Goal: Information Seeking & Learning: Learn about a topic

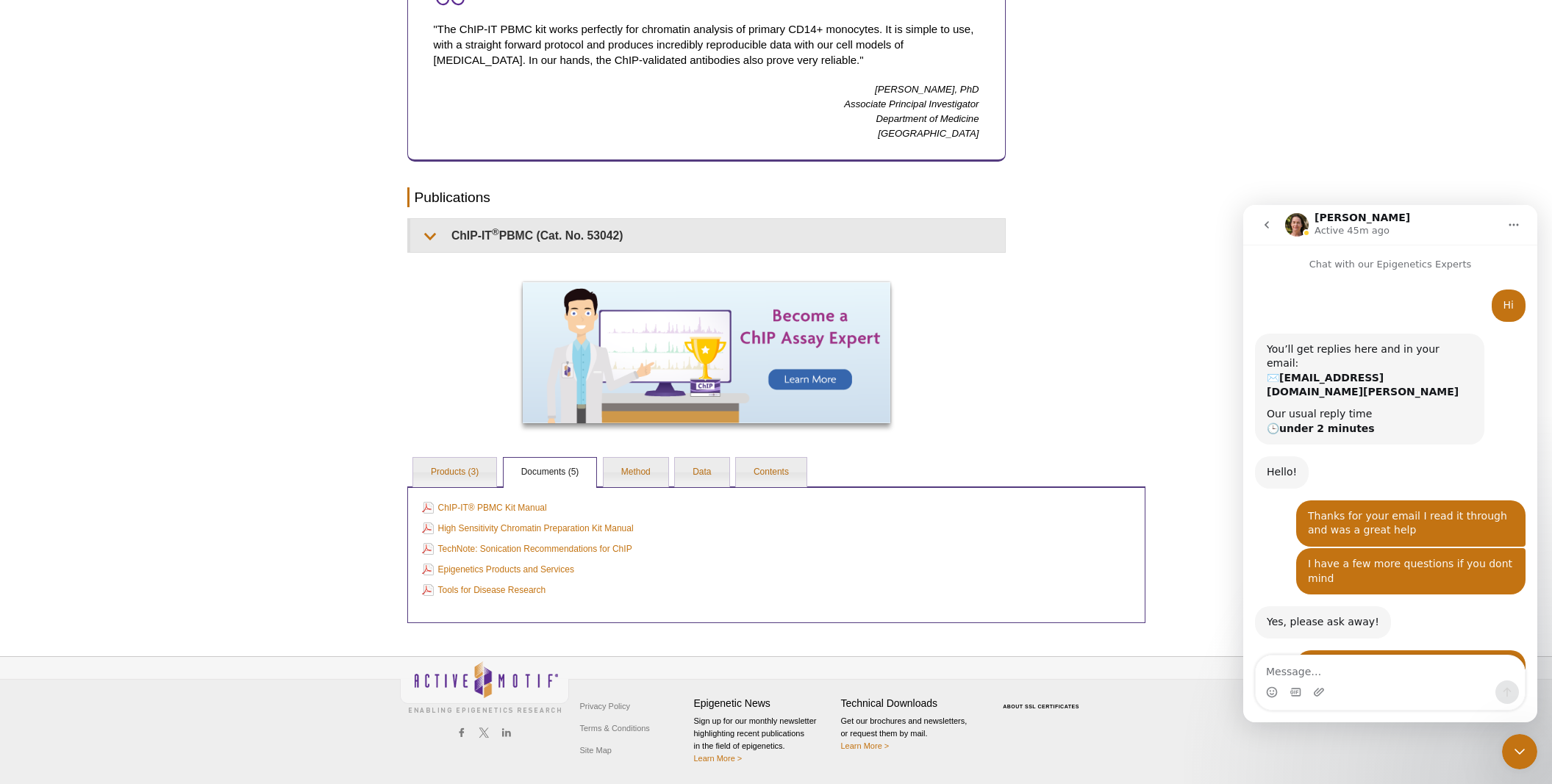
scroll to position [797, 0]
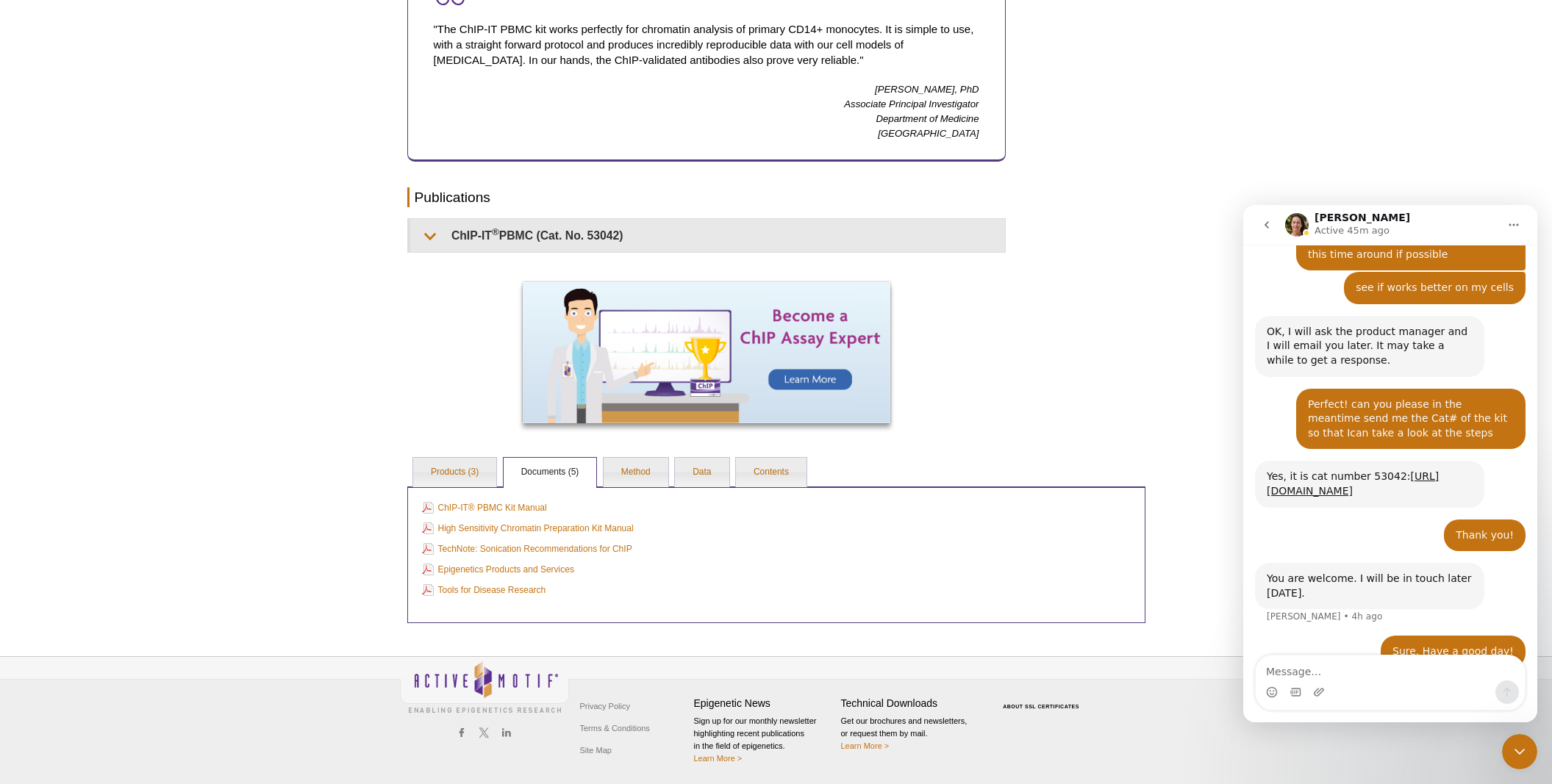
click at [1266, 221] on icon "go back" at bounding box center [1266, 225] width 12 height 12
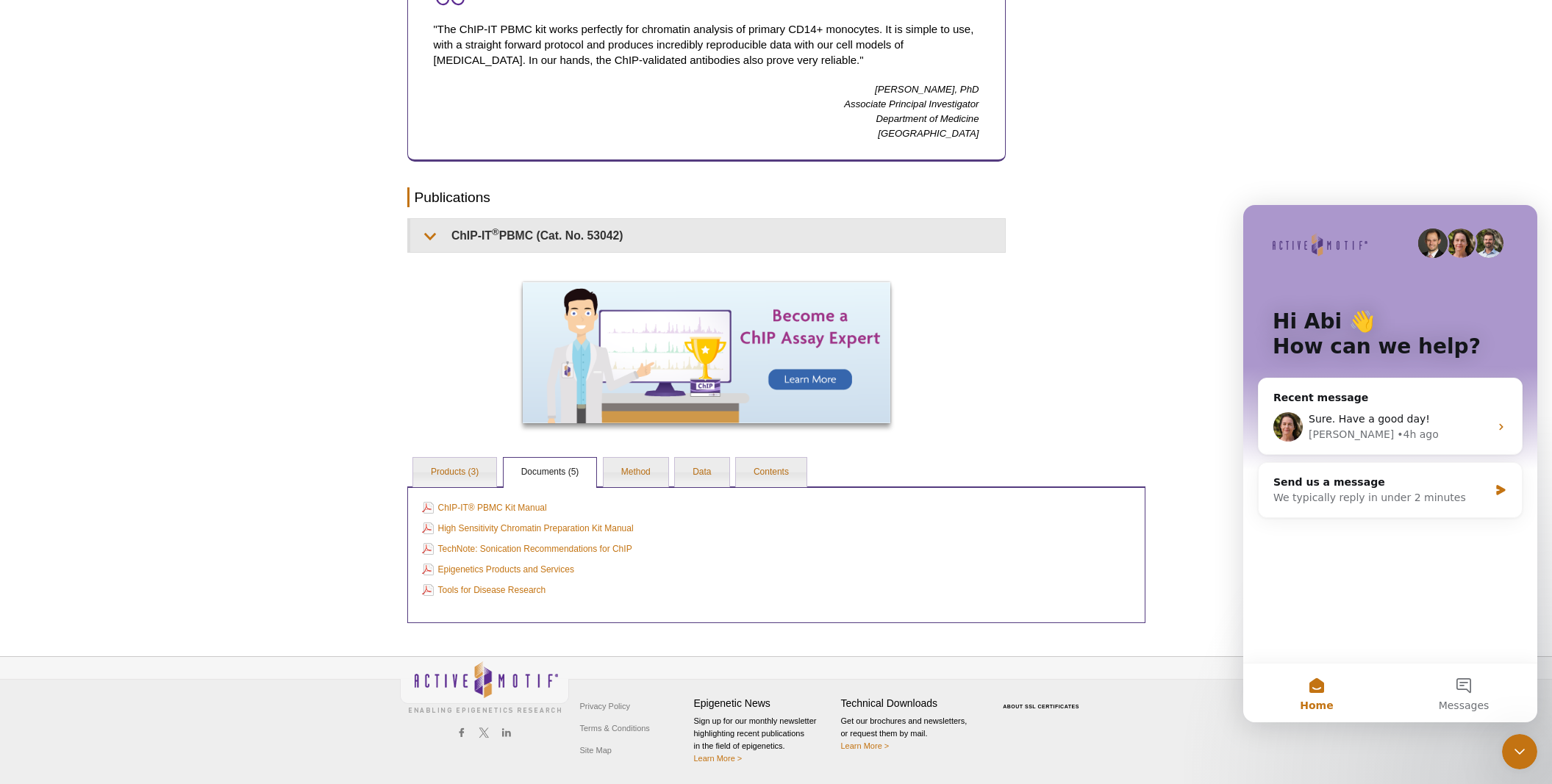
scroll to position [0, 0]
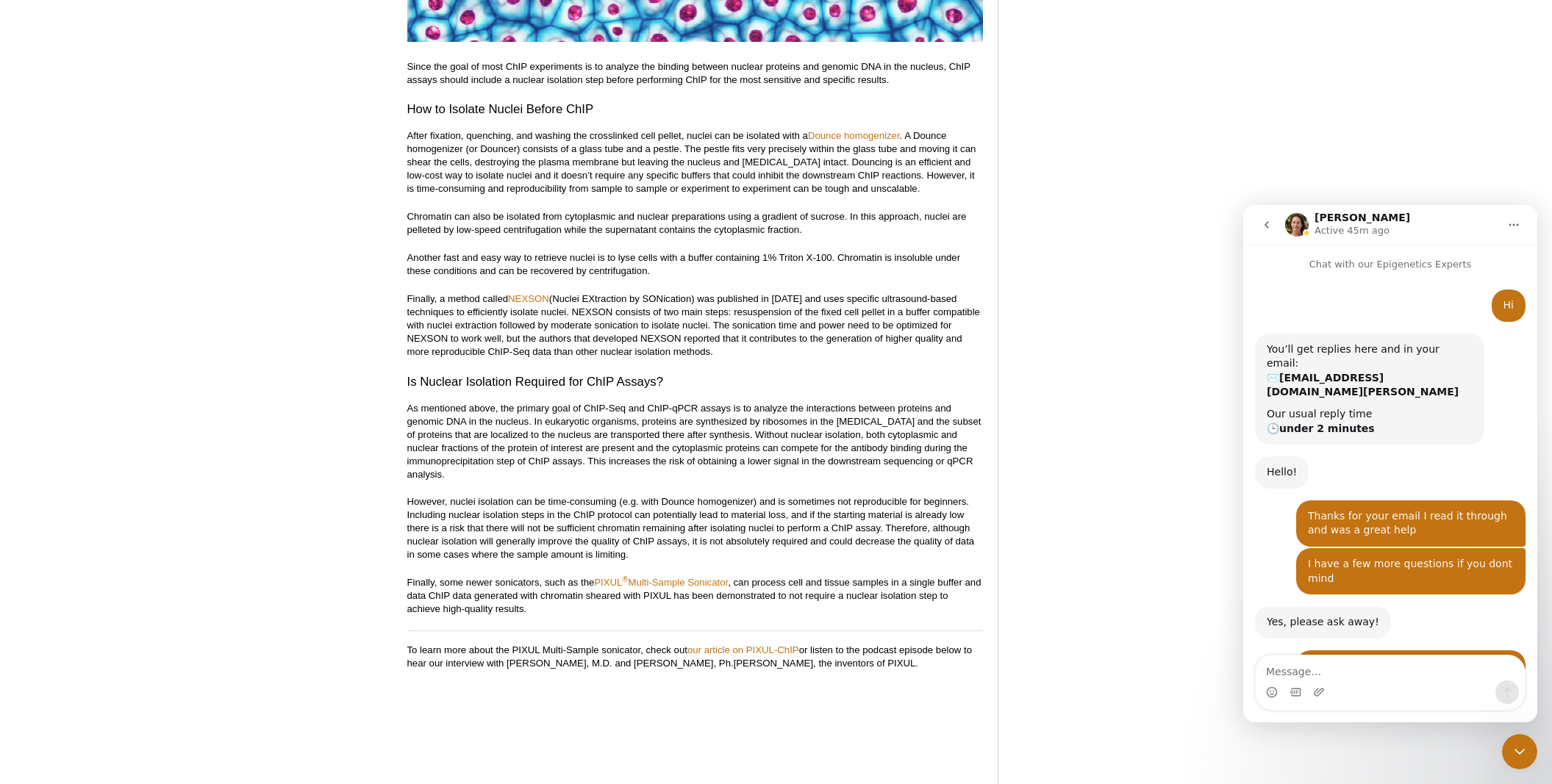
scroll to position [797, 0]
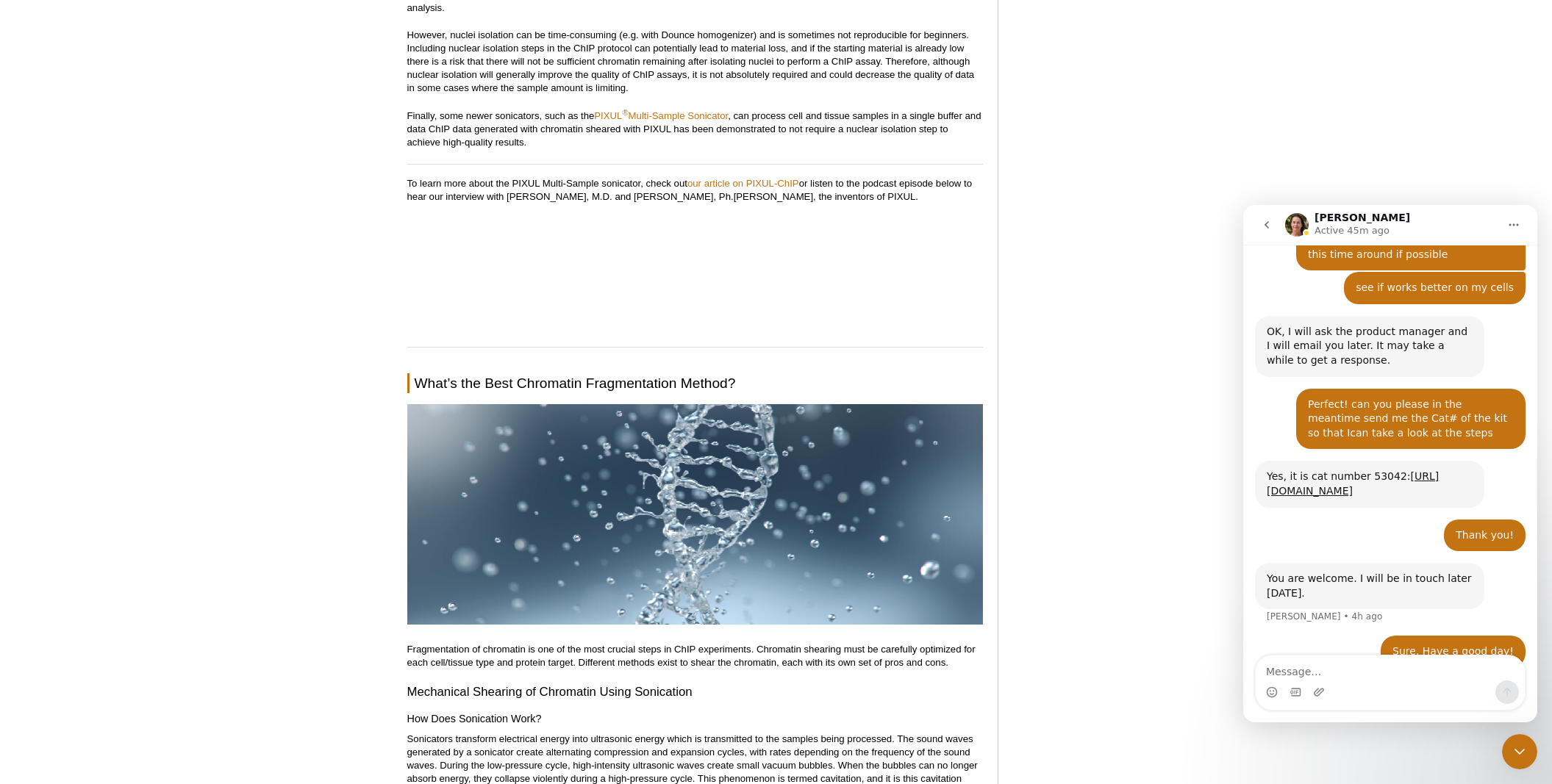
scroll to position [3133, 0]
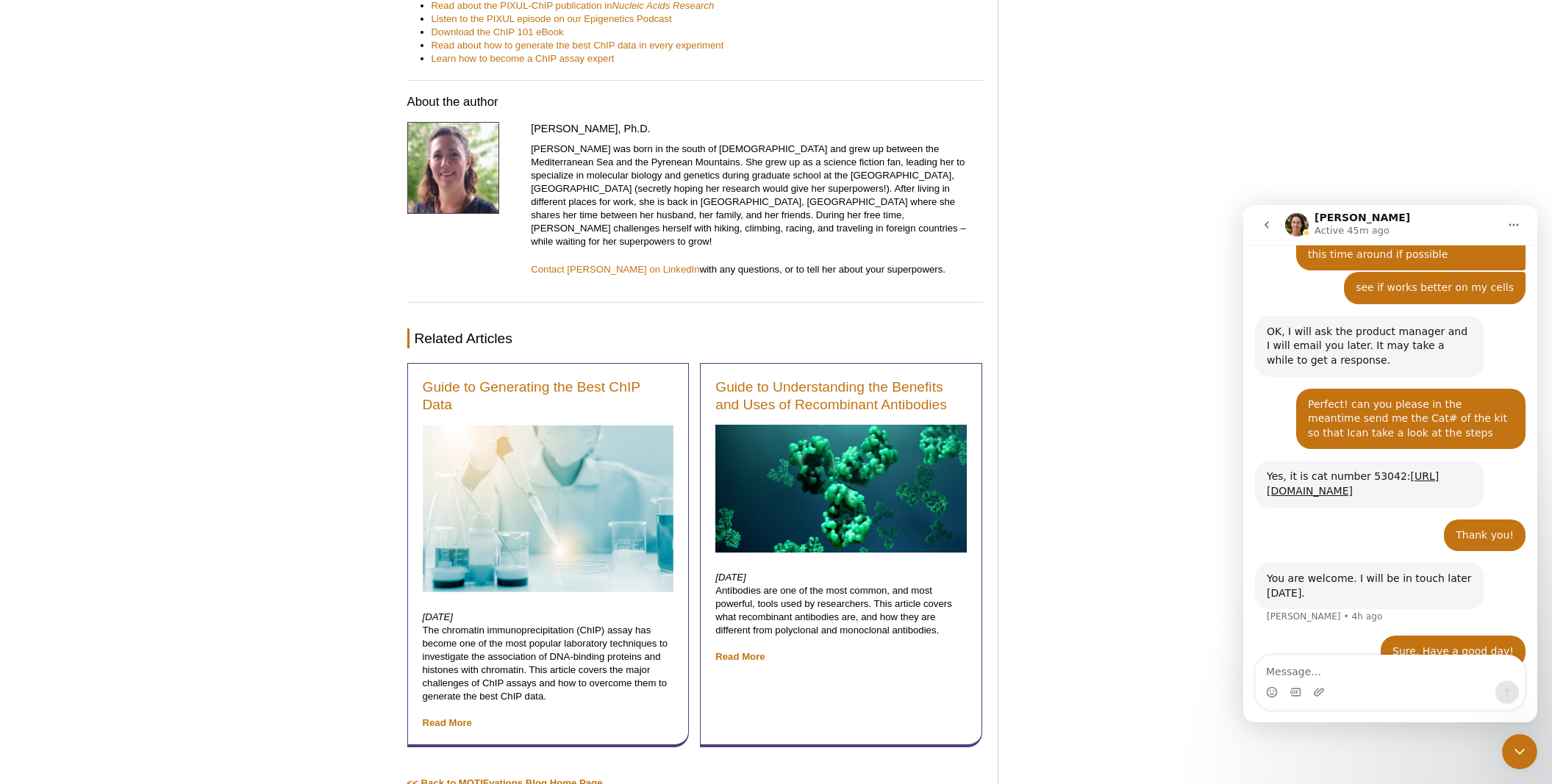
scroll to position [9003, 0]
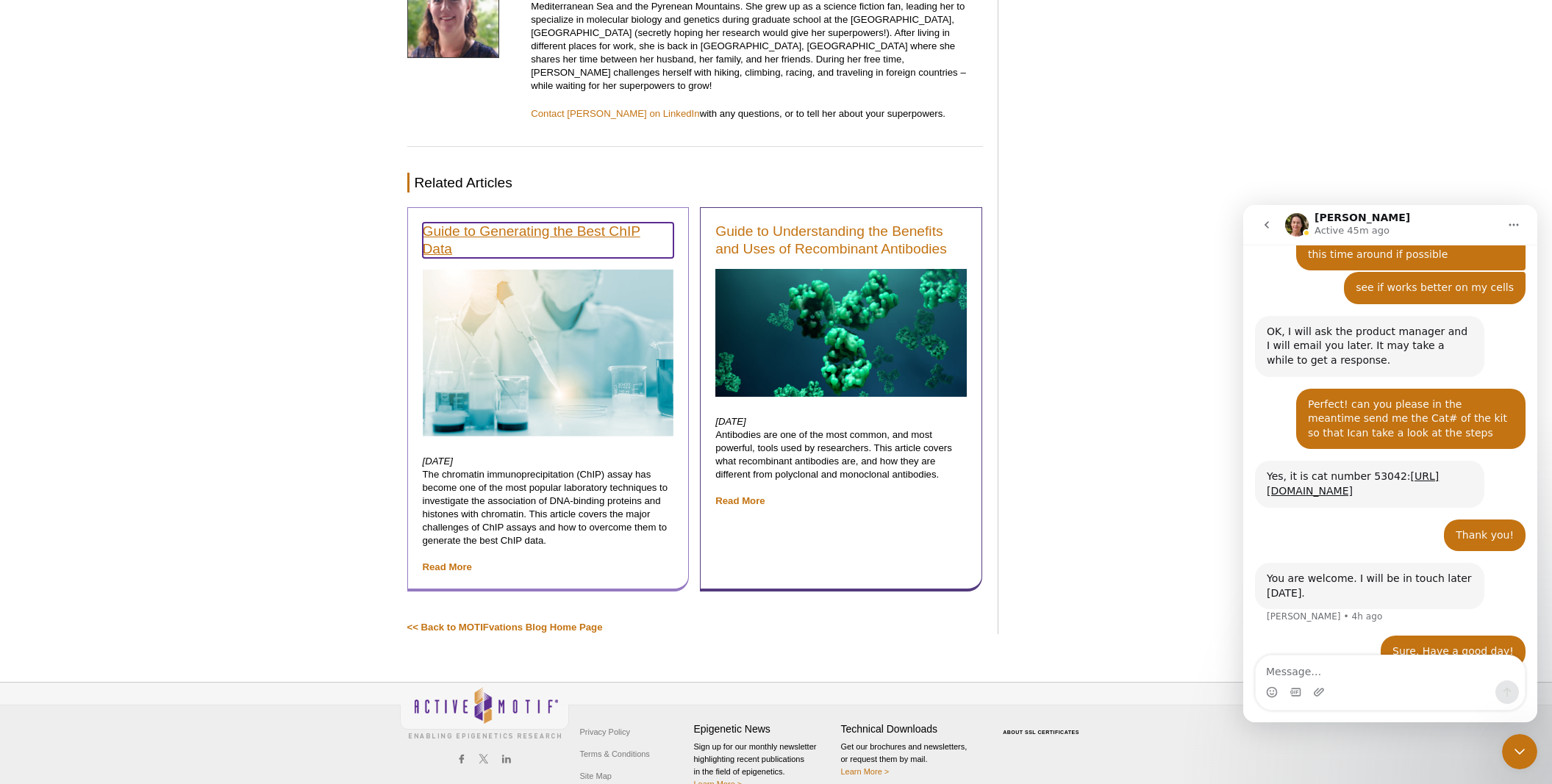
click at [591, 223] on link "Guide to Generating the Best ChIP Data" at bounding box center [548, 240] width 252 height 35
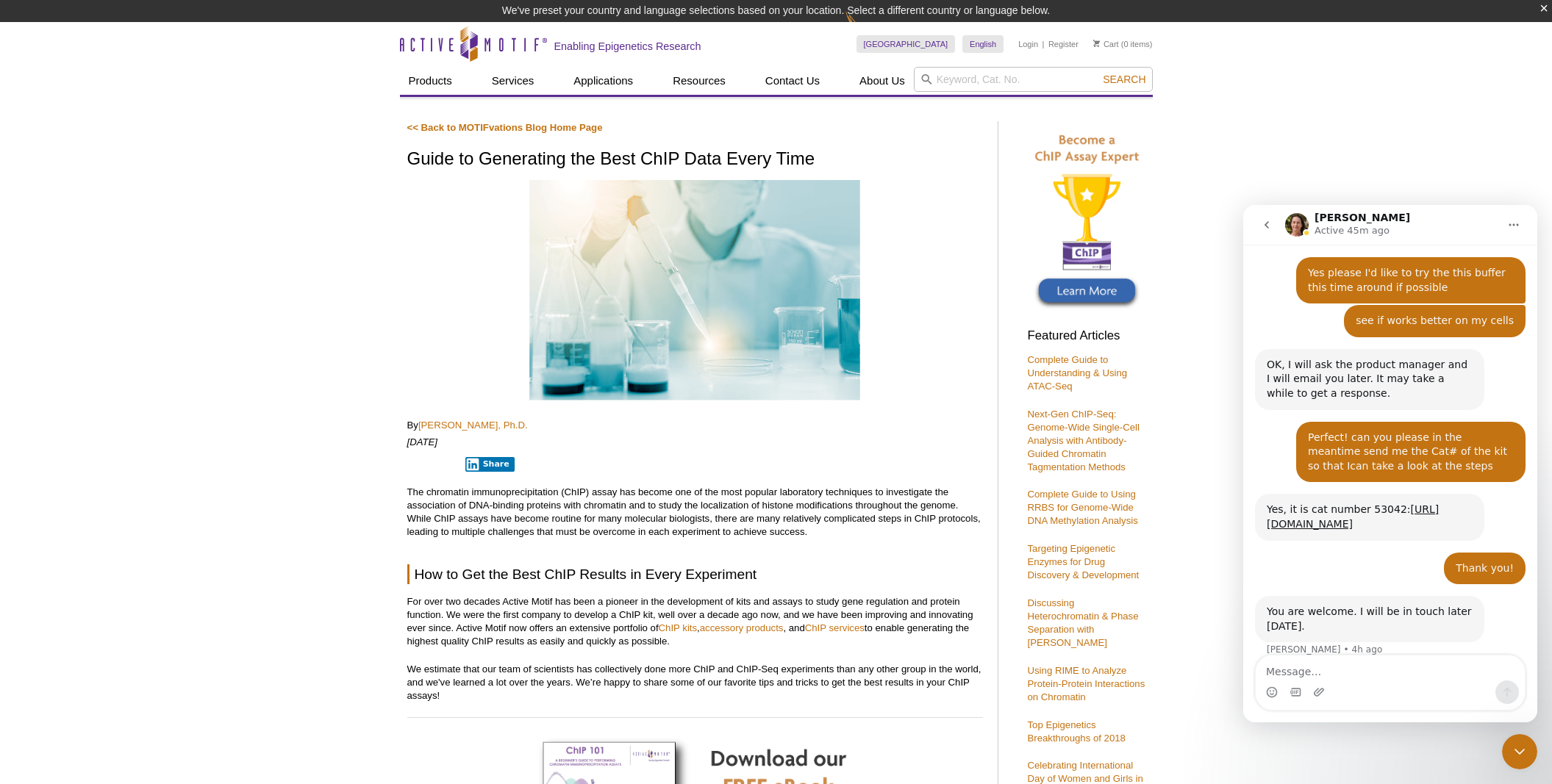
scroll to position [797, 0]
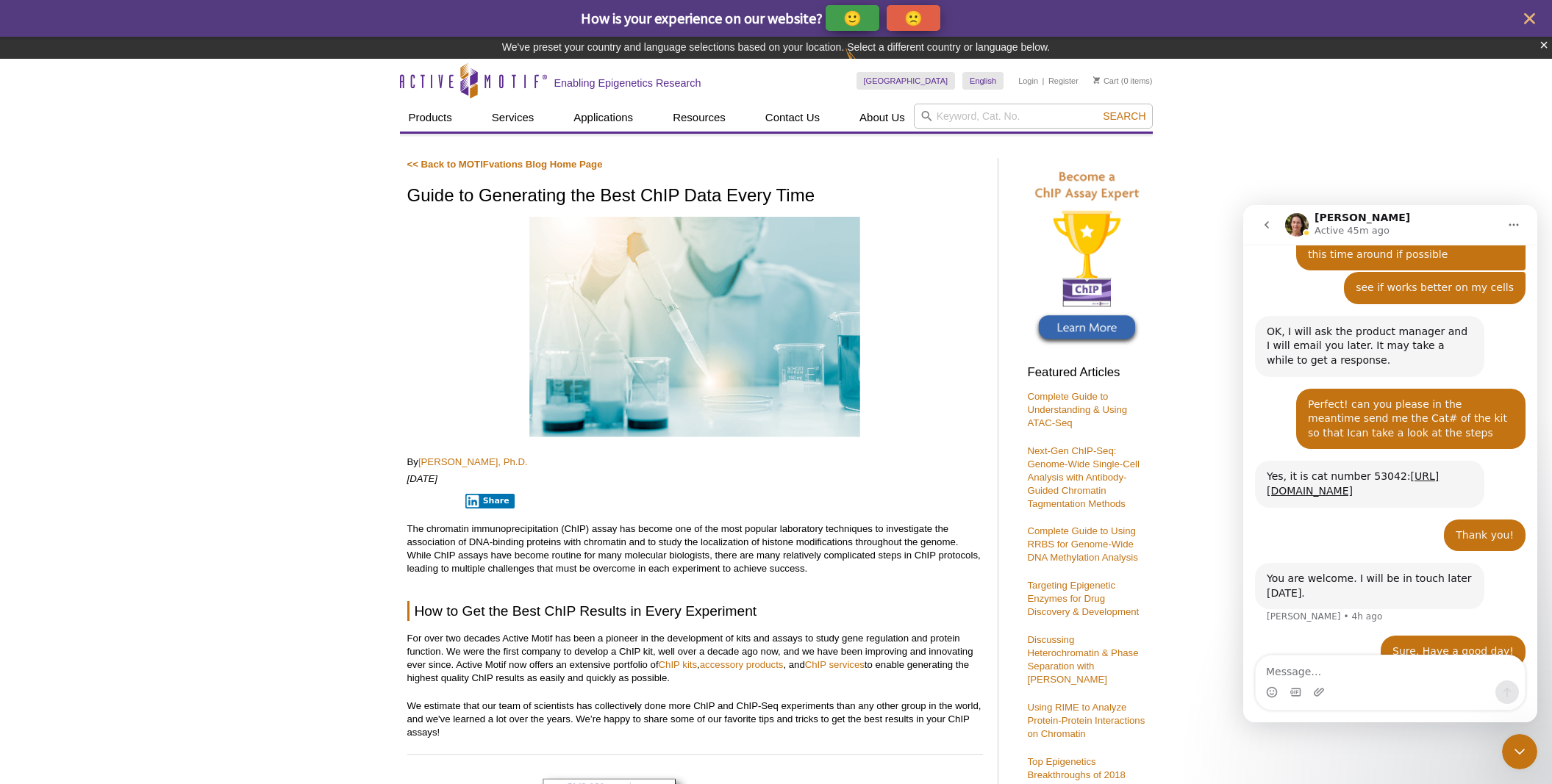
click at [1271, 226] on icon "go back" at bounding box center [1266, 225] width 12 height 12
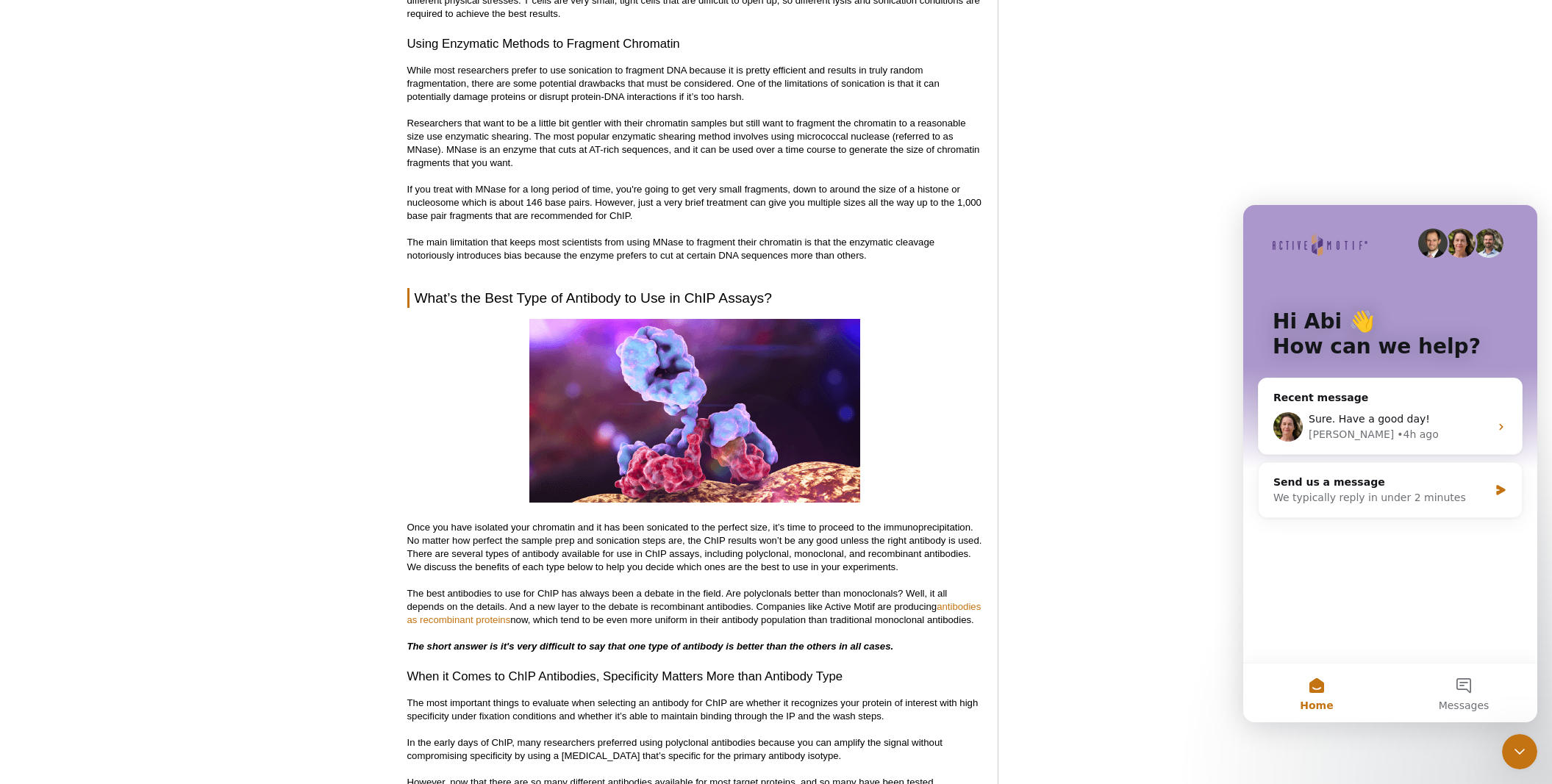
scroll to position [3795, 0]
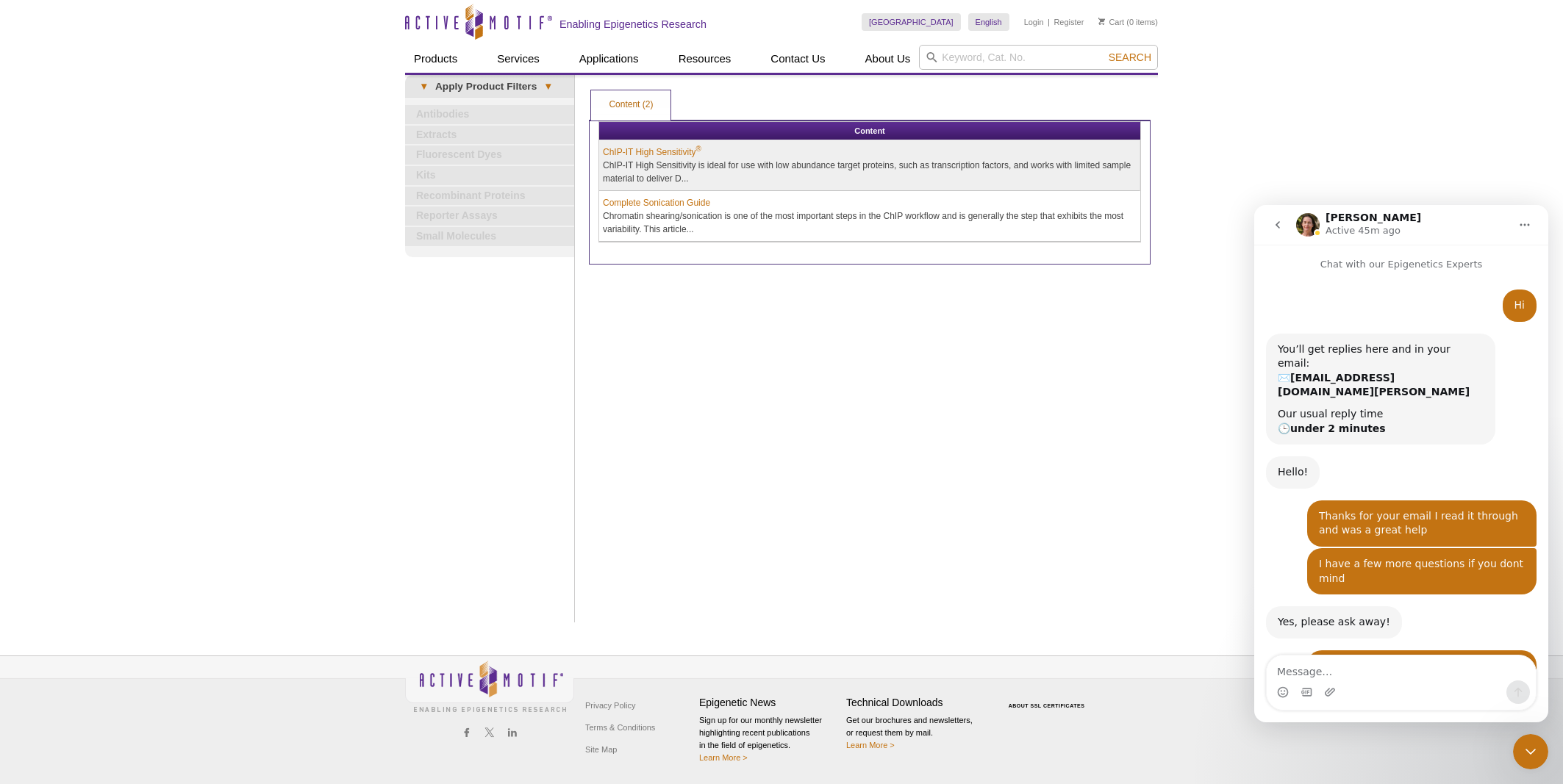
scroll to position [797, 0]
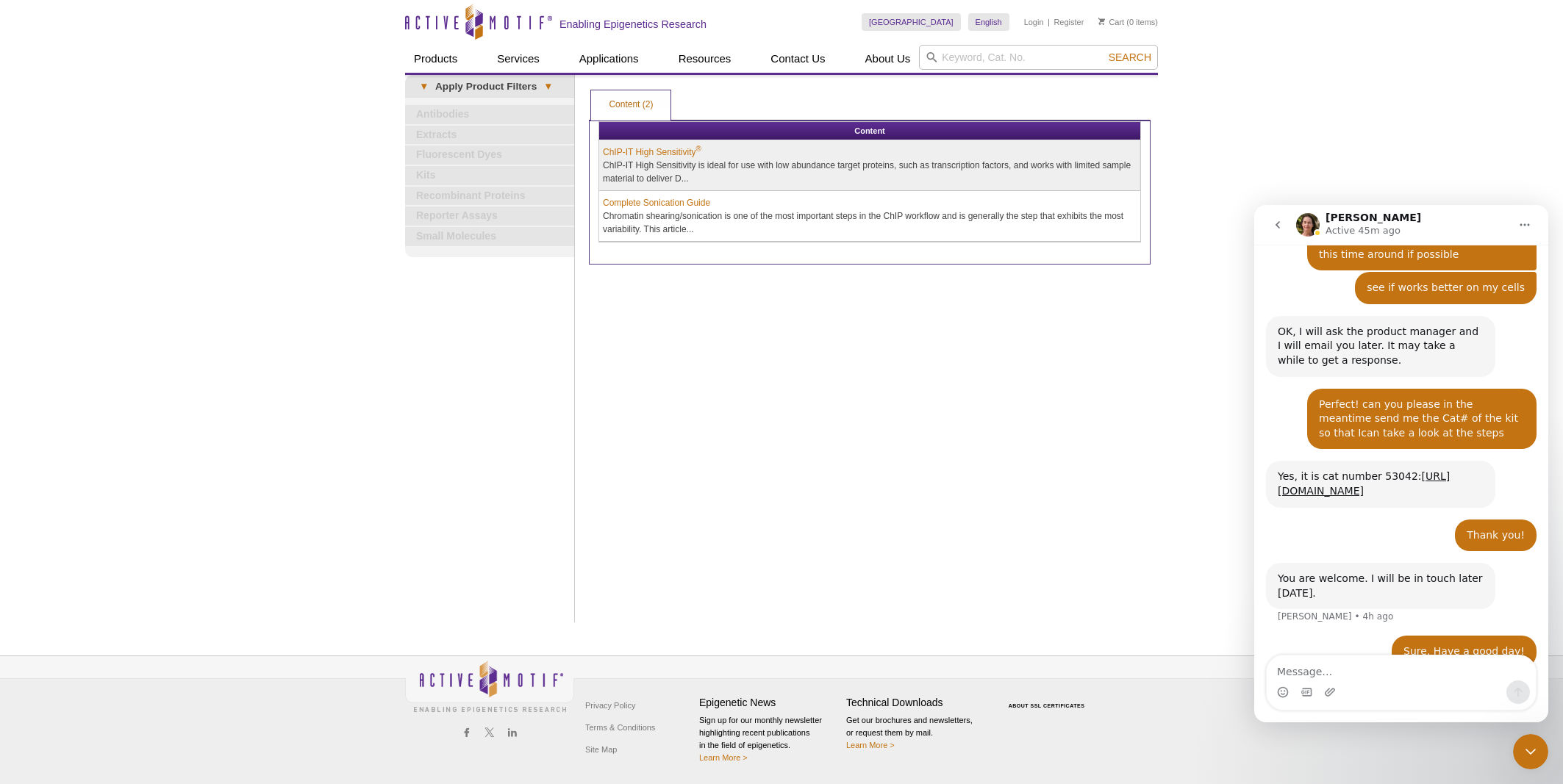
click at [1082, 363] on div "Print Results Content (2) Content (2) Content (2) Apply Product Filters Content…" at bounding box center [869, 348] width 577 height 548
click at [1050, 50] on input "search" at bounding box center [1038, 58] width 239 height 25
type input "swelling buffer"
click at [1105, 51] on button "Search" at bounding box center [1130, 57] width 51 height 14
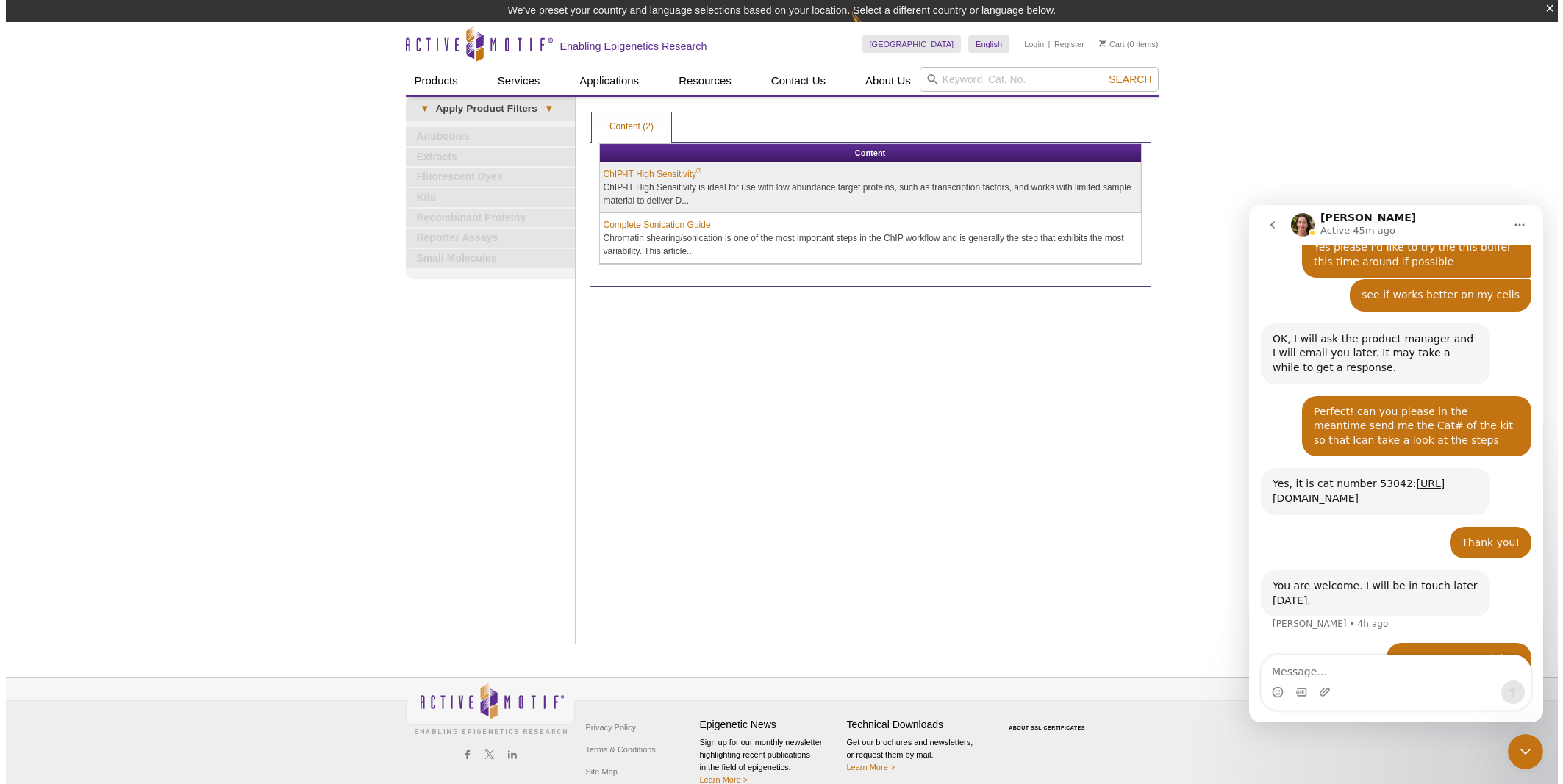
scroll to position [797, 0]
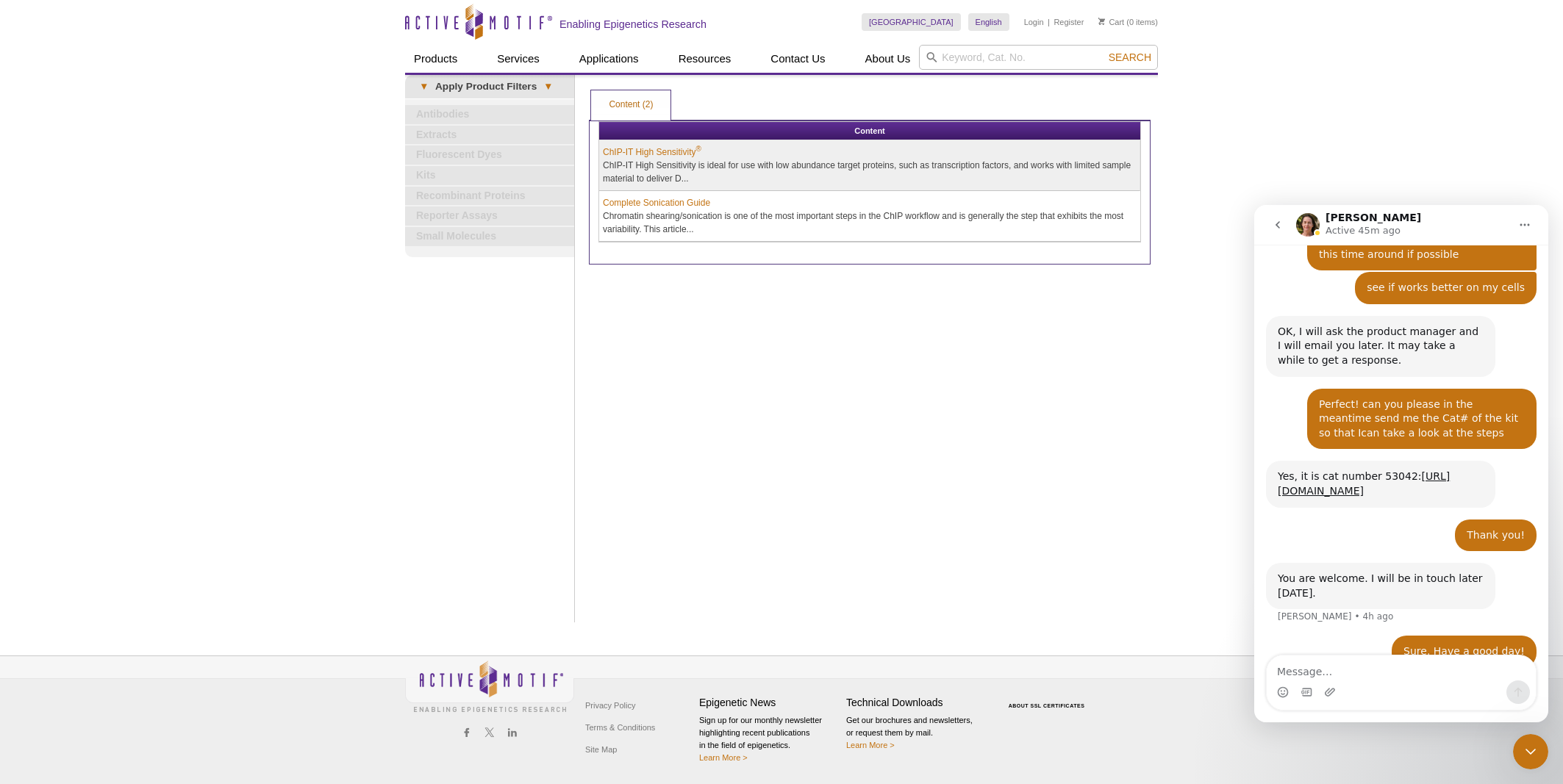
click at [1284, 226] on button "go back" at bounding box center [1277, 225] width 28 height 28
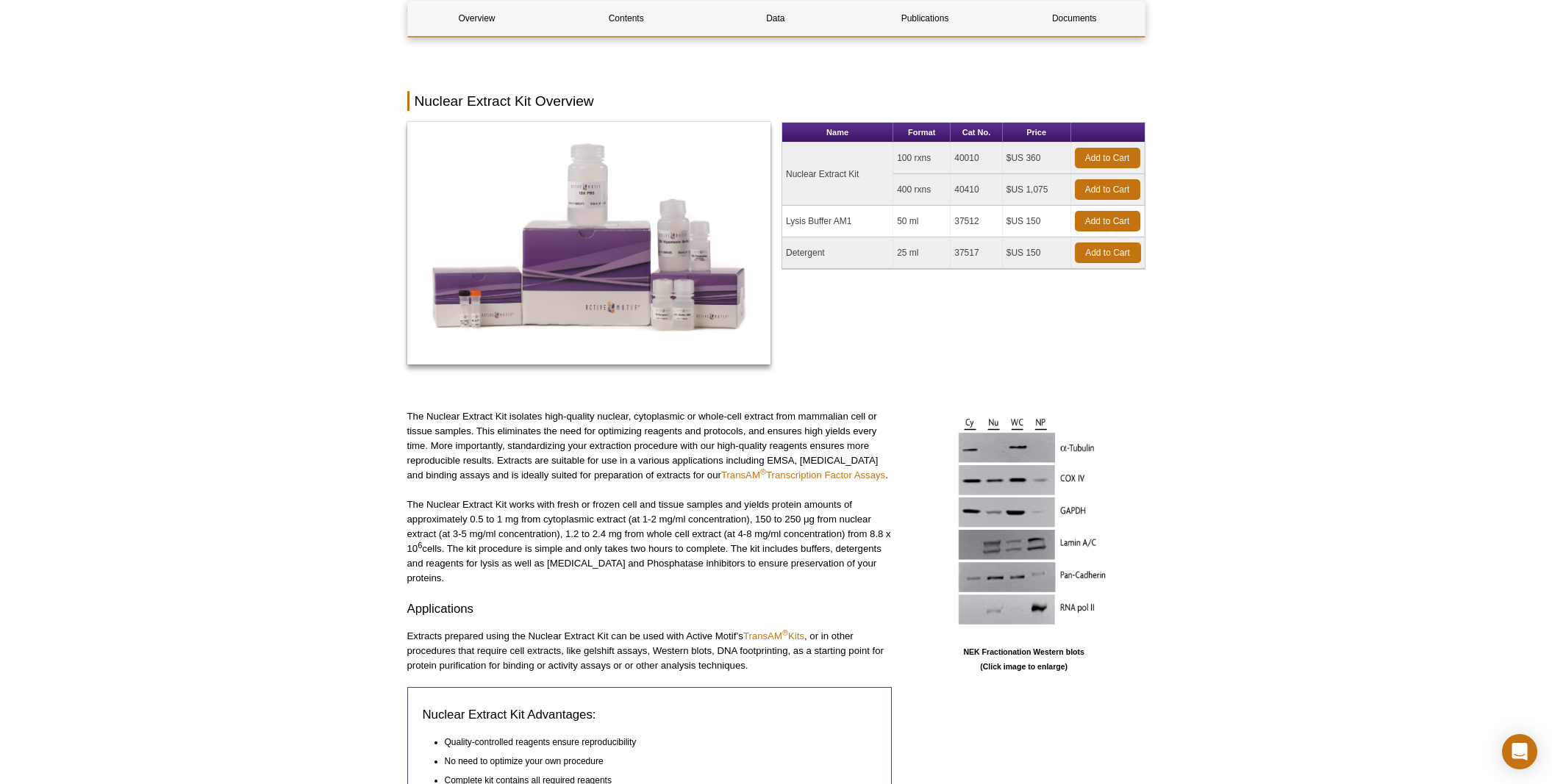
scroll to position [287, 0]
